Goal: Transaction & Acquisition: Purchase product/service

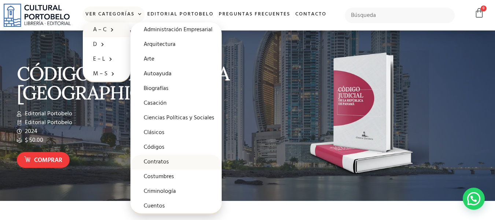
click at [161, 159] on link "Contratos" at bounding box center [176, 161] width 91 height 15
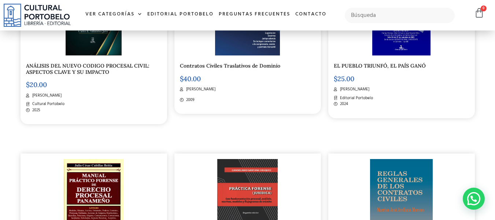
scroll to position [257, 0]
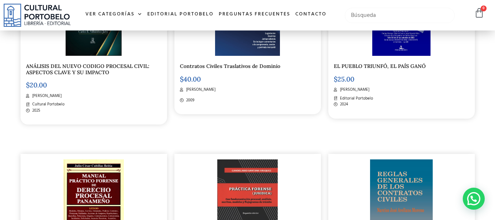
click at [372, 11] on input "text" at bounding box center [400, 15] width 110 height 15
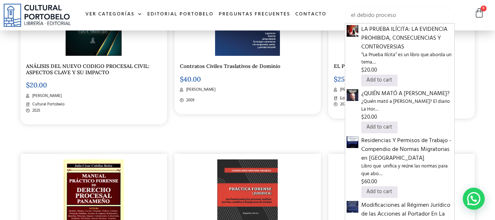
type input "el debido proceso"
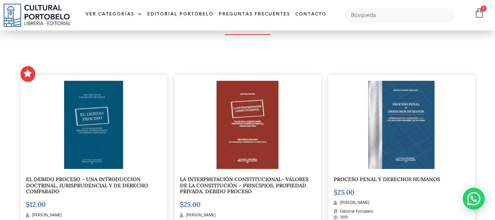
scroll to position [147, 0]
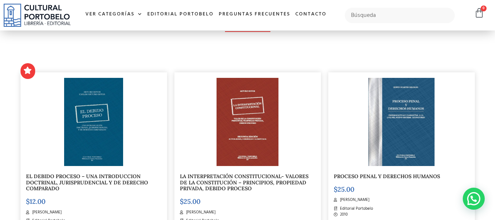
click at [98, 132] on img at bounding box center [93, 122] width 59 height 88
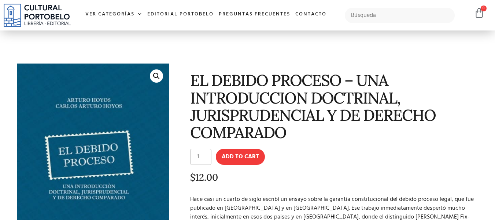
click at [199, 158] on input "1" at bounding box center [200, 156] width 21 height 16
click at [207, 154] on input "2" at bounding box center [200, 156] width 21 height 16
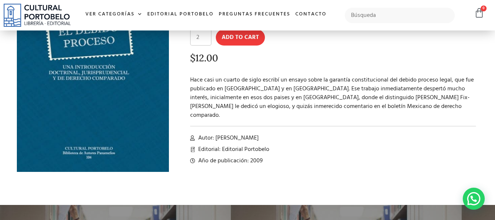
scroll to position [133, 0]
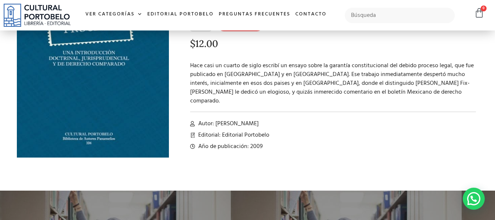
drag, startPoint x: 217, startPoint y: 113, endPoint x: 276, endPoint y: 113, distance: 59.4
click at [276, 119] on li "Autor: Carlos Arturo Hoyos" at bounding box center [333, 123] width 286 height 9
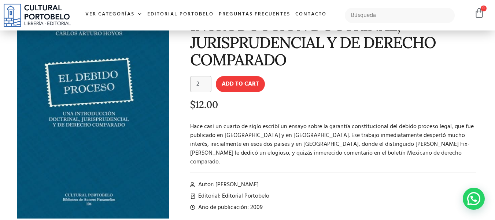
scroll to position [73, 0]
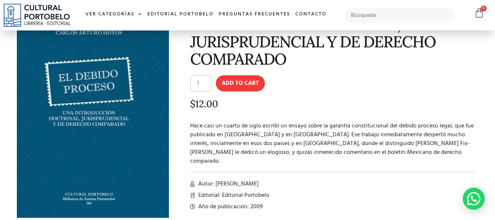
type input "1"
click at [206, 85] on input "1" at bounding box center [200, 83] width 21 height 16
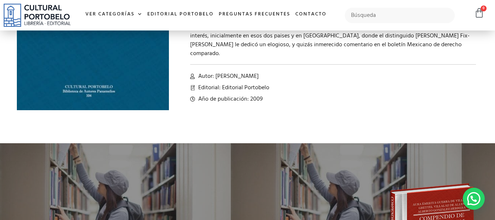
scroll to position [183, 0]
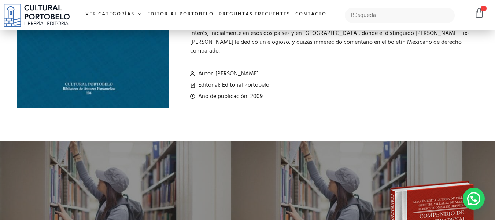
drag, startPoint x: 234, startPoint y: 63, endPoint x: 273, endPoint y: 63, distance: 38.9
click at [273, 69] on li "Autor: Carlos Arturo Hoyos" at bounding box center [333, 73] width 286 height 9
copy span "[PERSON_NAME]"
